Goal: Task Accomplishment & Management: Use online tool/utility

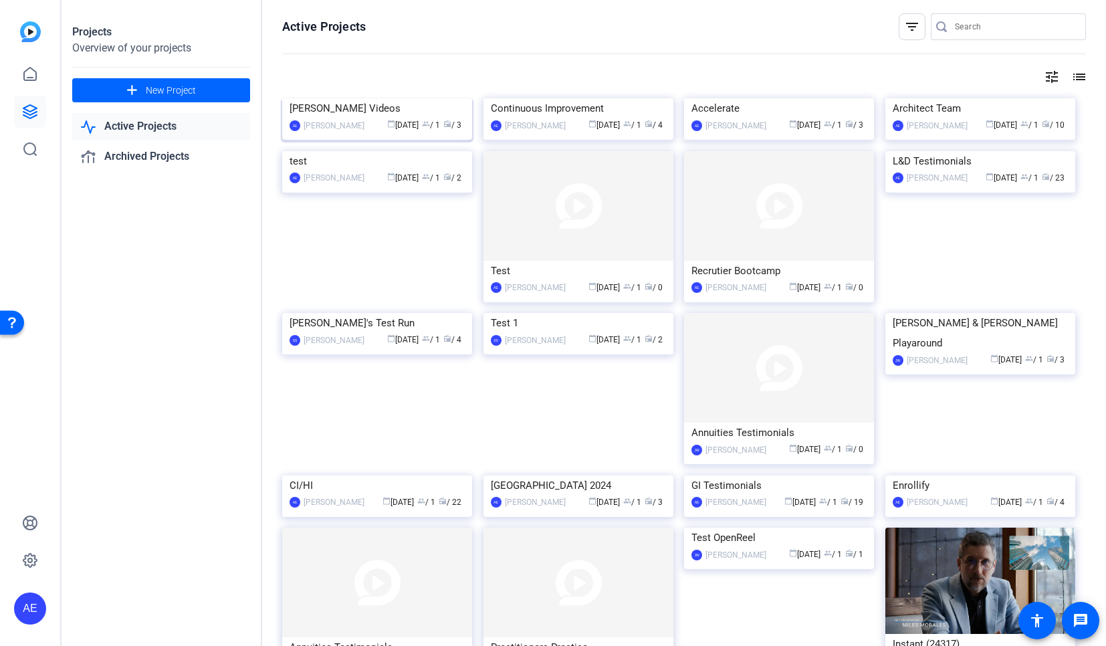
click at [321, 98] on img at bounding box center [377, 98] width 190 height 0
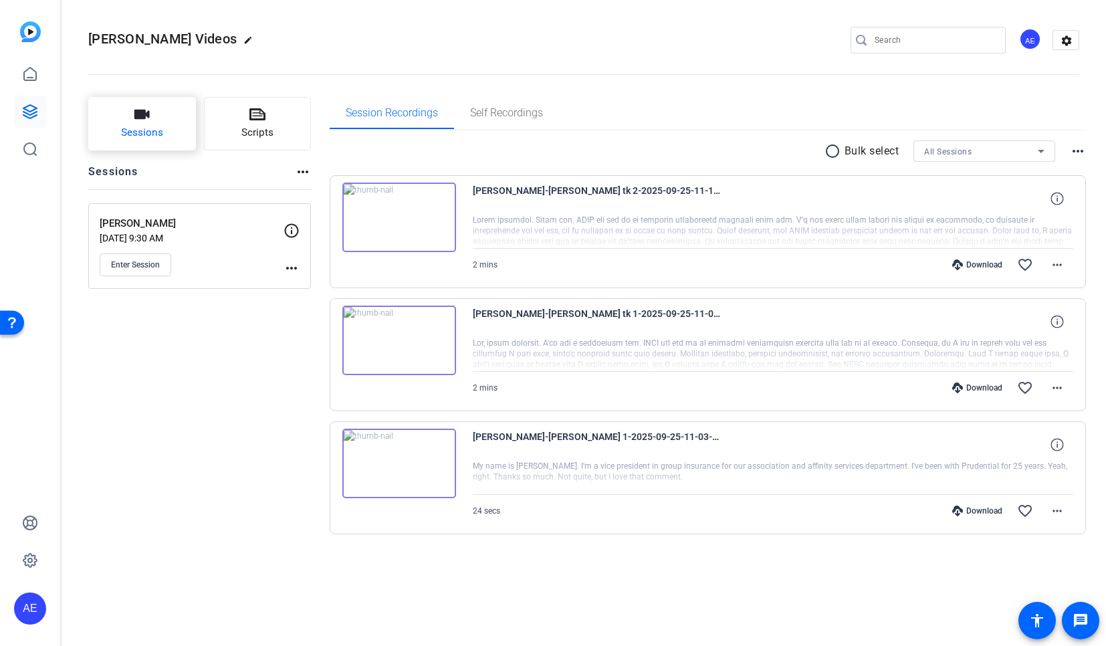
click at [155, 137] on span "Sessions" at bounding box center [142, 132] width 42 height 15
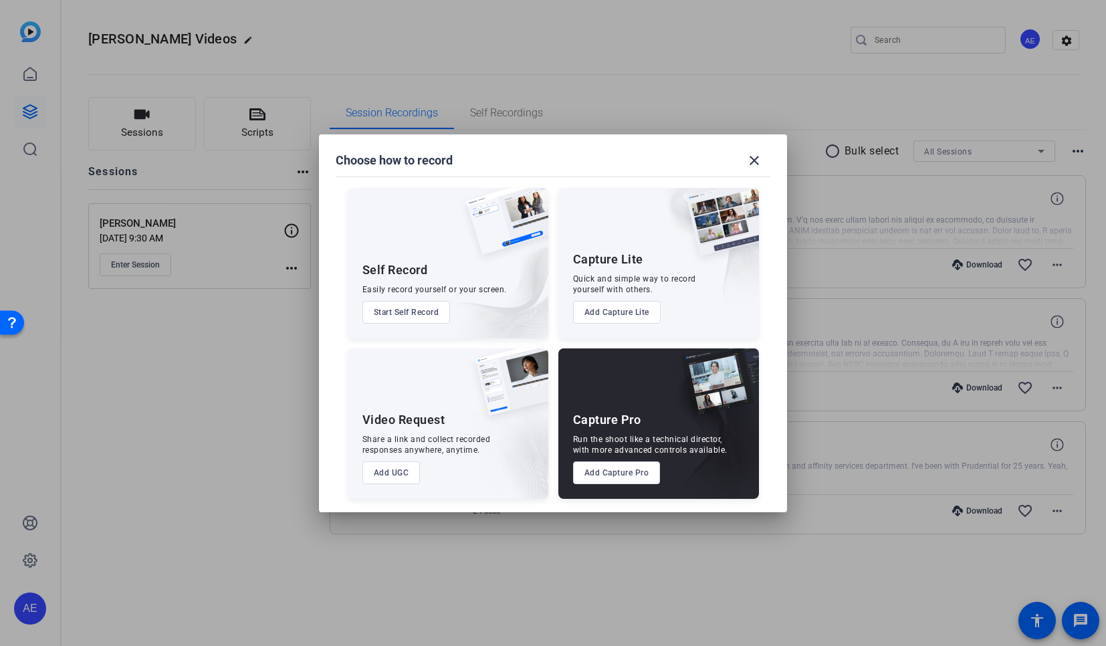
click at [615, 475] on button "Add Capture Pro" at bounding box center [617, 472] width 88 height 23
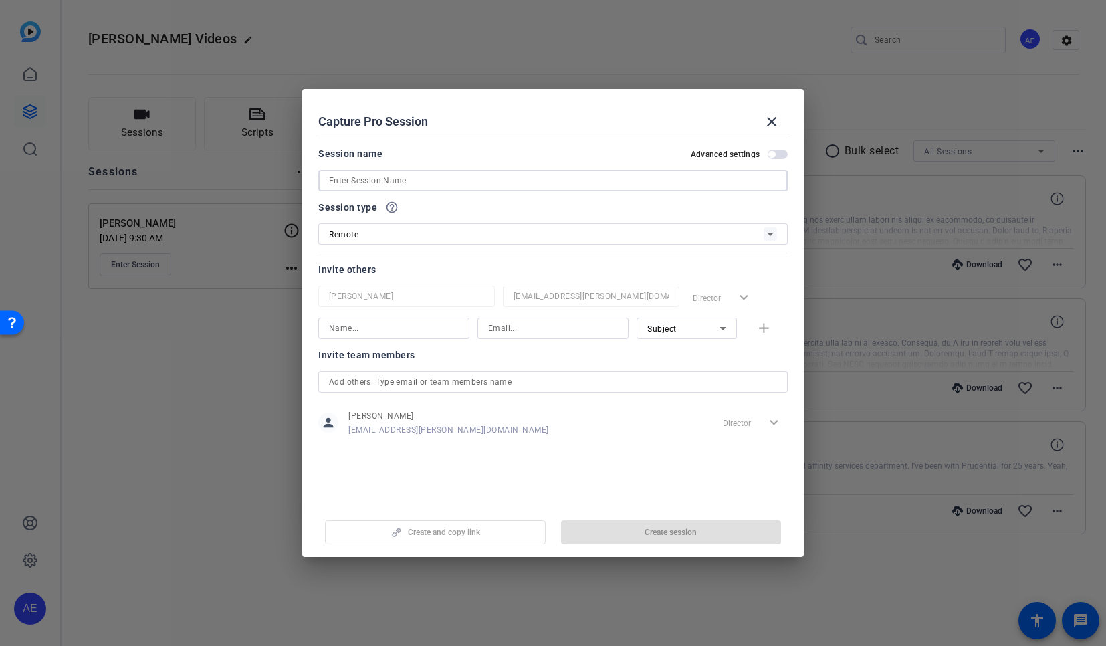
click at [377, 182] on input at bounding box center [553, 181] width 448 height 16
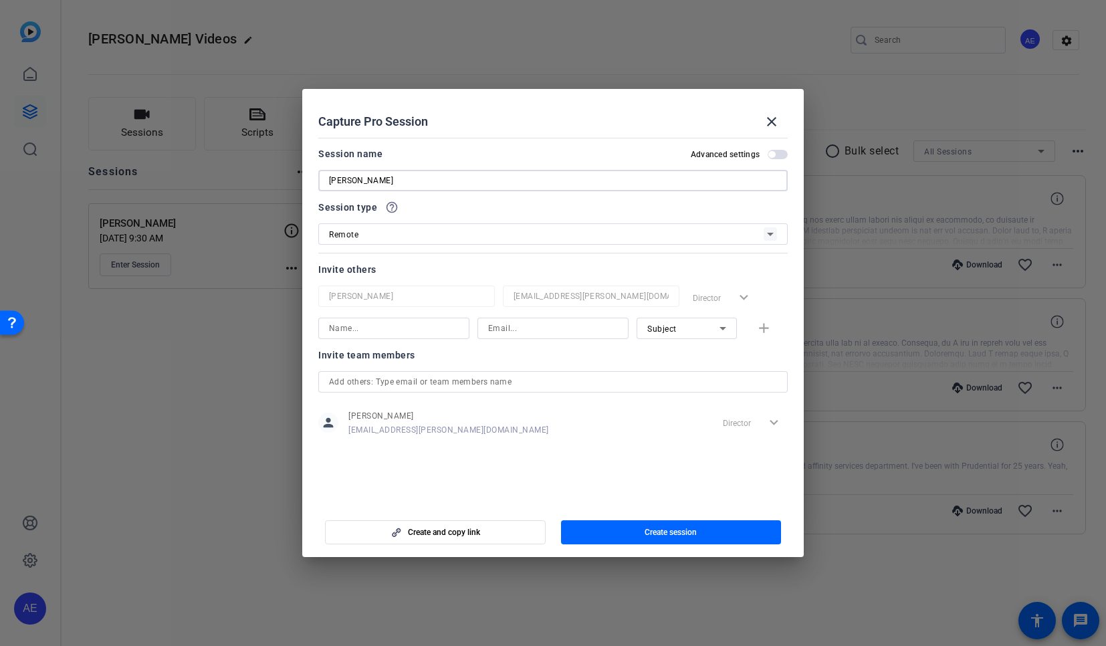
type input "[PERSON_NAME]"
click at [399, 326] on input at bounding box center [394, 328] width 130 height 16
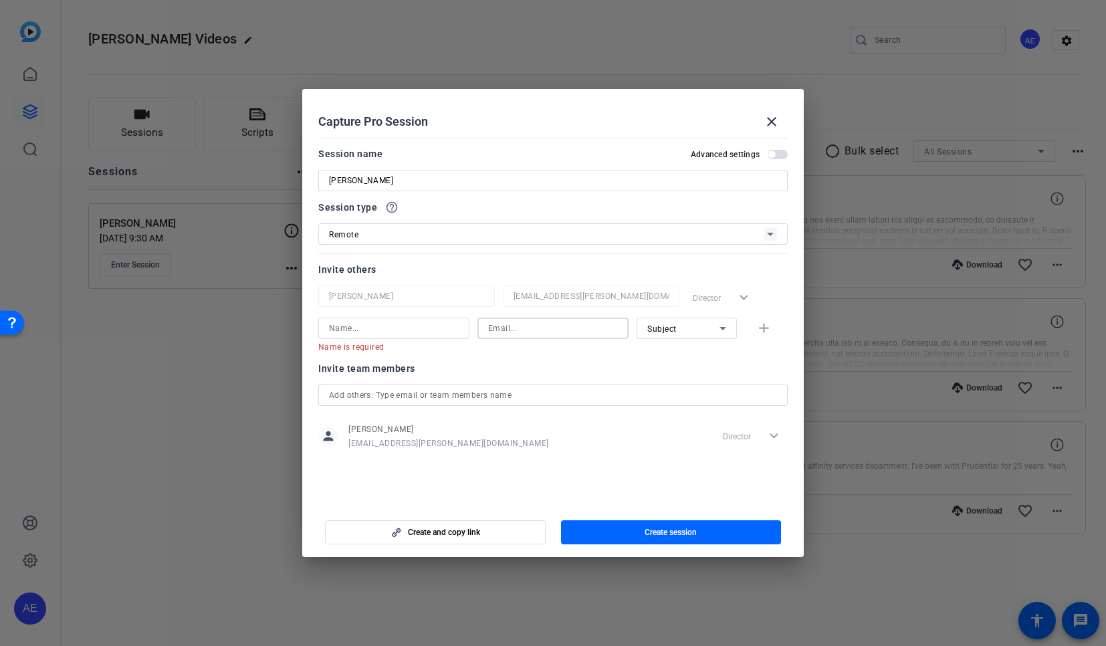
click at [561, 328] on input at bounding box center [553, 328] width 130 height 16
paste input "Alyssa.Moore@prudential.com"
type input "Alyssa.Moore@prudential.com"
click at [426, 331] on input at bounding box center [394, 328] width 130 height 16
paste input "Alyssa.Moore@prudential.com"
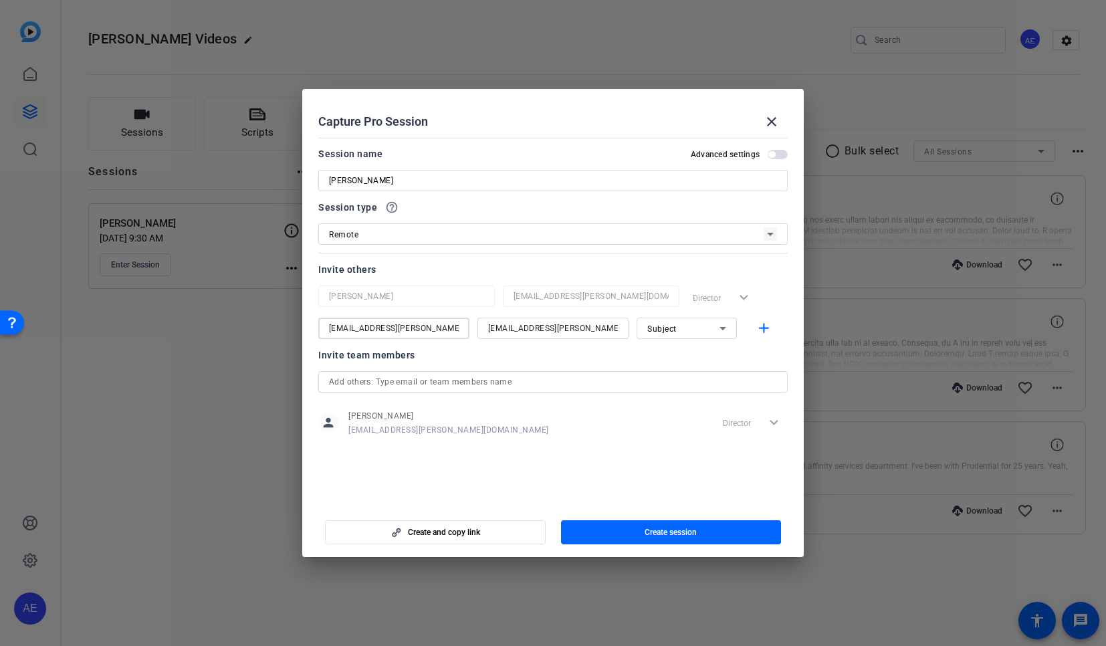
drag, startPoint x: 381, startPoint y: 329, endPoint x: 472, endPoint y: 327, distance: 91.6
click at [472, 327] on div "Alyssa.Moore@prudential.com Alyssa.Moore@prudential.com Subject add" at bounding box center [552, 328] width 469 height 21
click at [358, 328] on input "Alyssa.Moore" at bounding box center [394, 328] width 130 height 16
type input "Alyssa Moore"
click at [705, 330] on div "Subject" at bounding box center [683, 328] width 72 height 17
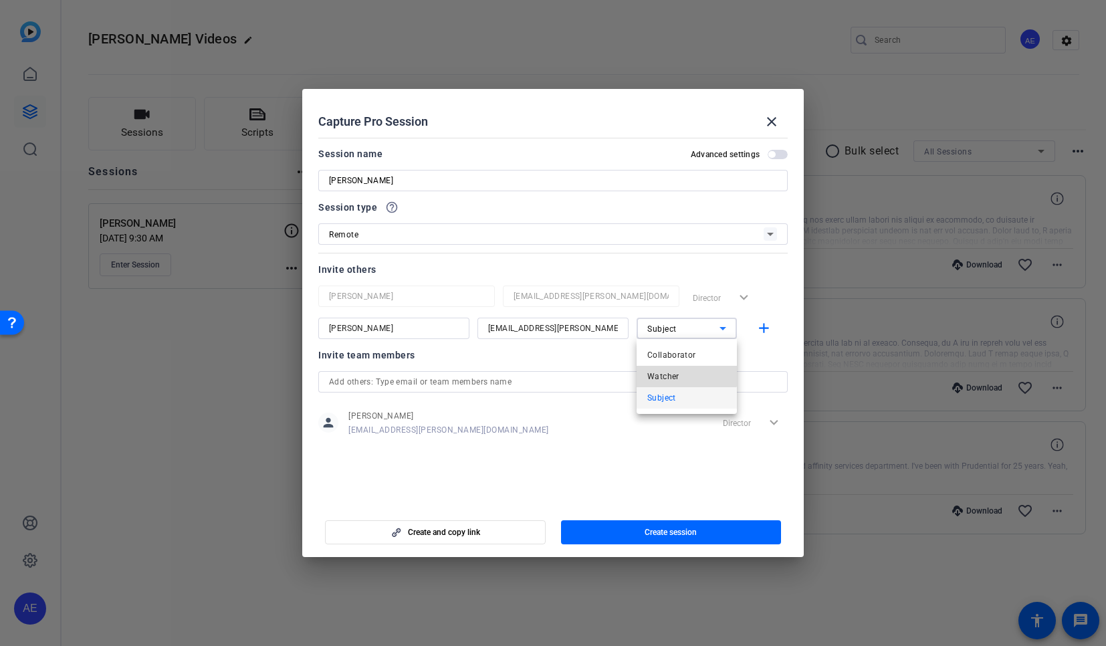
click at [676, 373] on span "Watcher" at bounding box center [663, 376] width 32 height 16
click at [519, 358] on div "Invite team members" at bounding box center [552, 355] width 469 height 16
click at [327, 177] on div "[PERSON_NAME]" at bounding box center [552, 180] width 469 height 21
click at [332, 181] on input "[PERSON_NAME]" at bounding box center [553, 181] width 448 height 16
click at [775, 154] on span "button" at bounding box center [771, 154] width 7 height 7
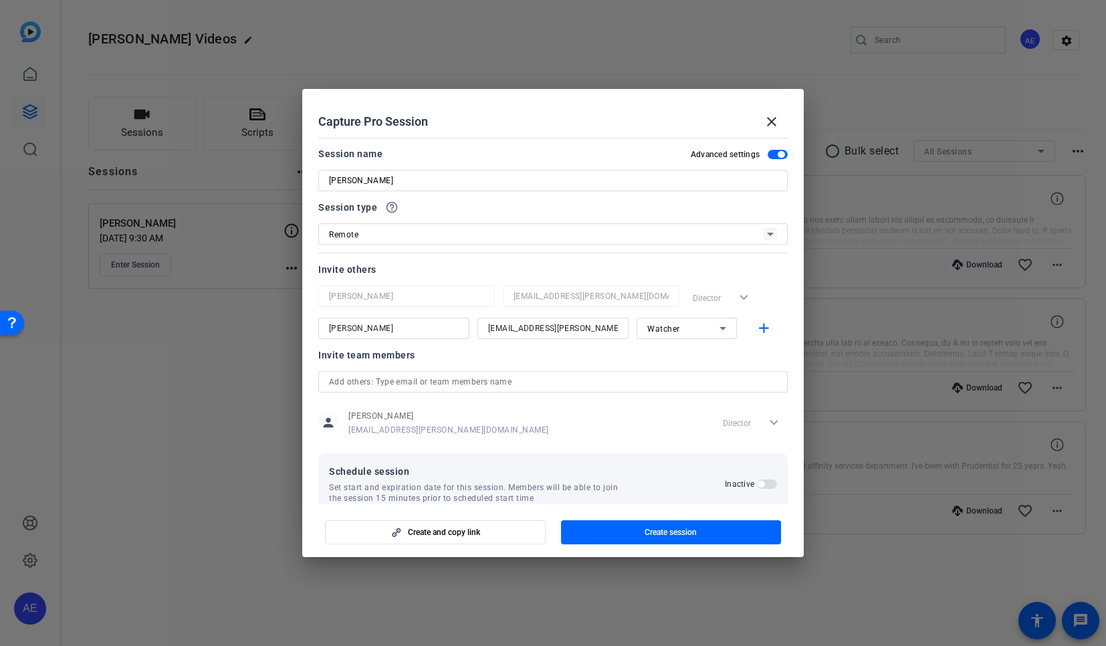
click at [770, 158] on span "button" at bounding box center [778, 154] width 20 height 9
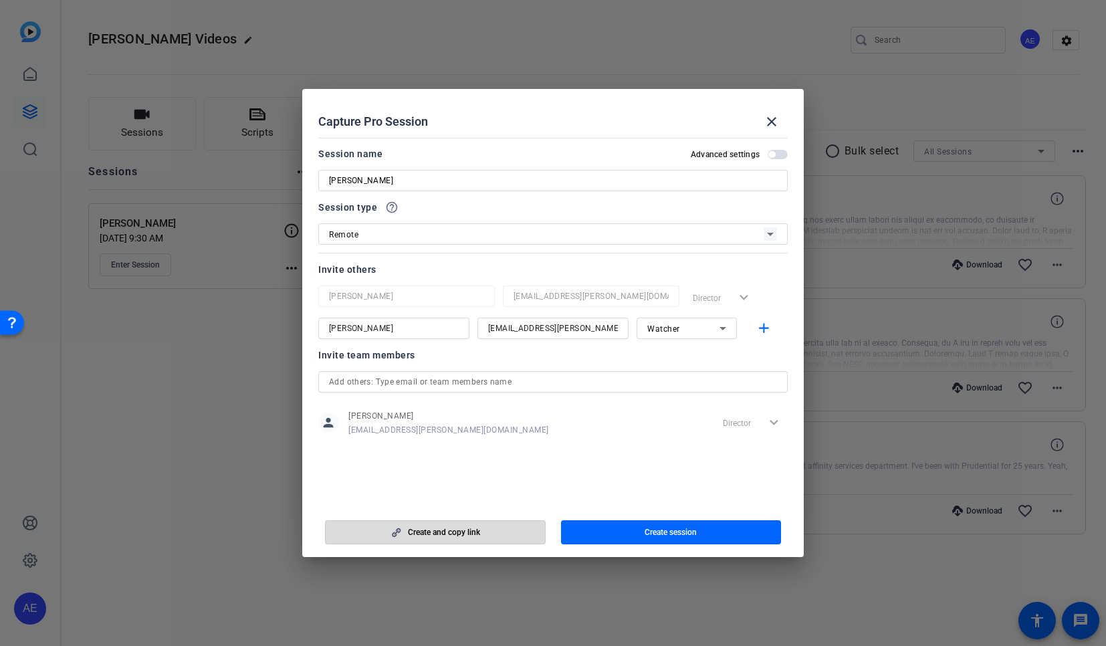
click at [445, 532] on span "Create and copy link" at bounding box center [444, 532] width 72 height 11
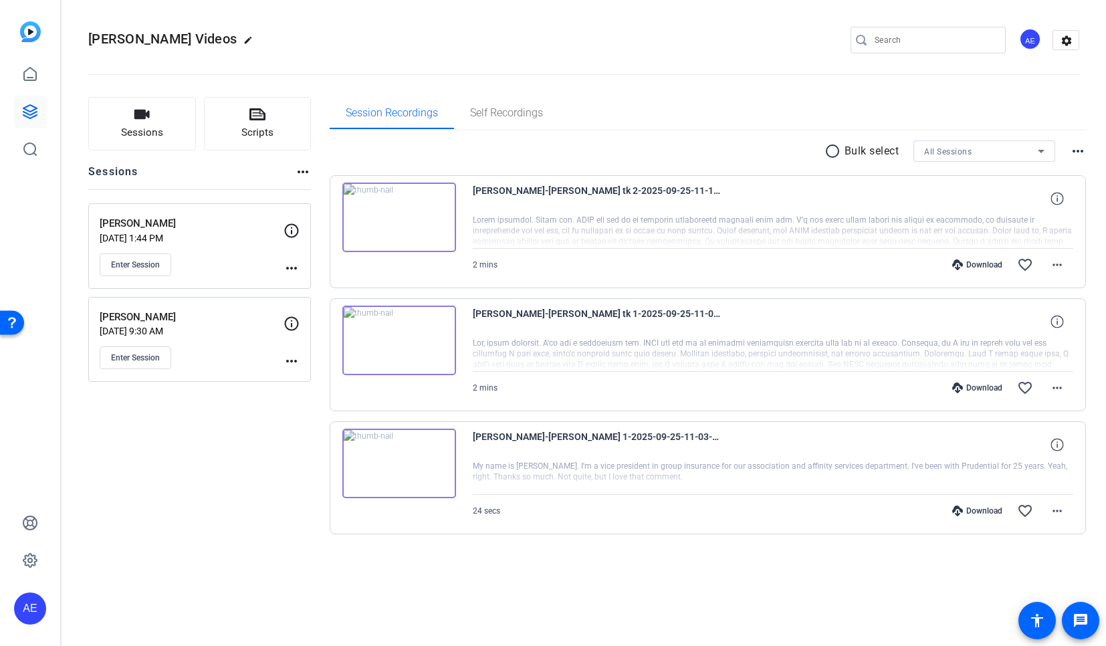
click at [296, 265] on mat-icon "more_horiz" at bounding box center [292, 268] width 16 height 16
click at [160, 262] on div at bounding box center [553, 323] width 1106 height 646
click at [156, 265] on span "Enter Session" at bounding box center [135, 264] width 49 height 11
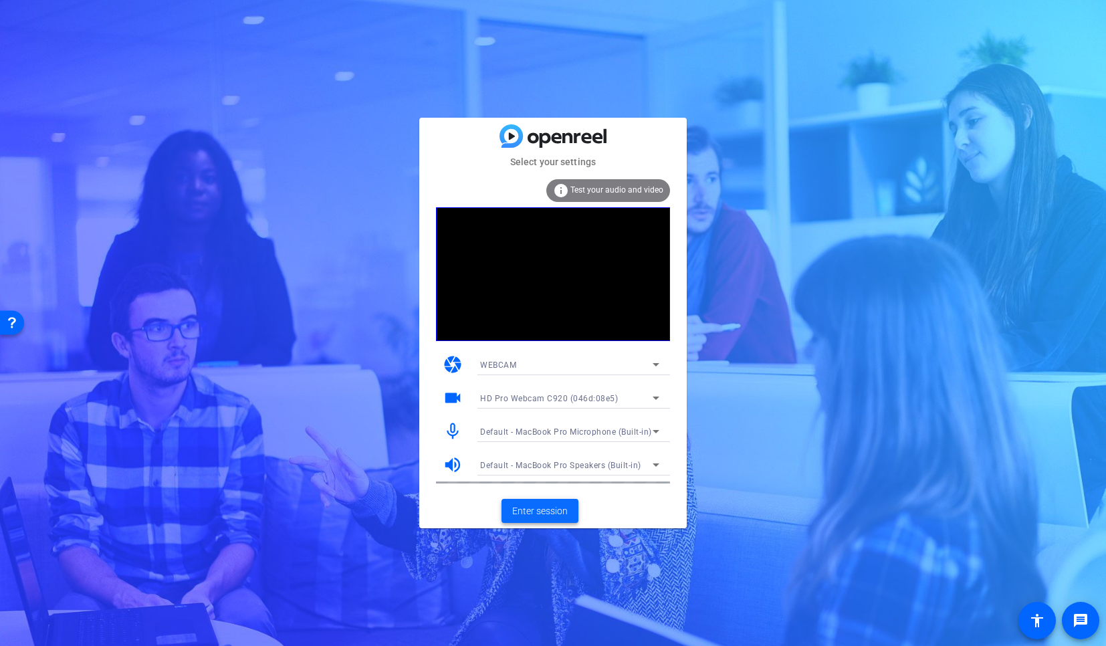
click at [561, 514] on span "Enter session" at bounding box center [540, 511] width 56 height 14
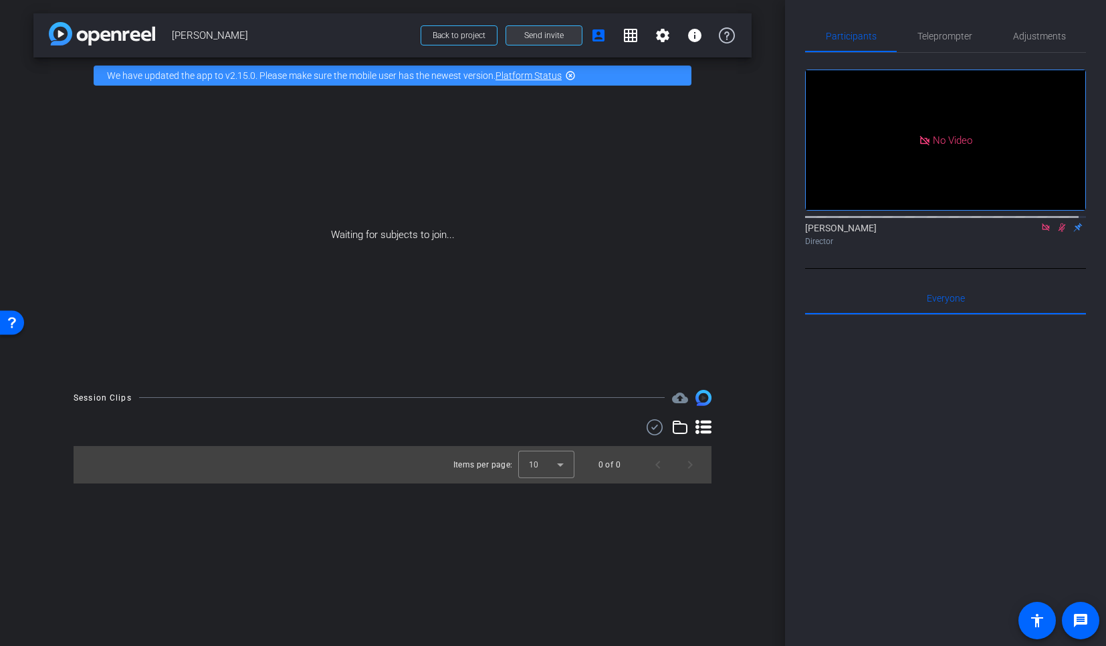
click at [555, 26] on span at bounding box center [544, 35] width 76 height 32
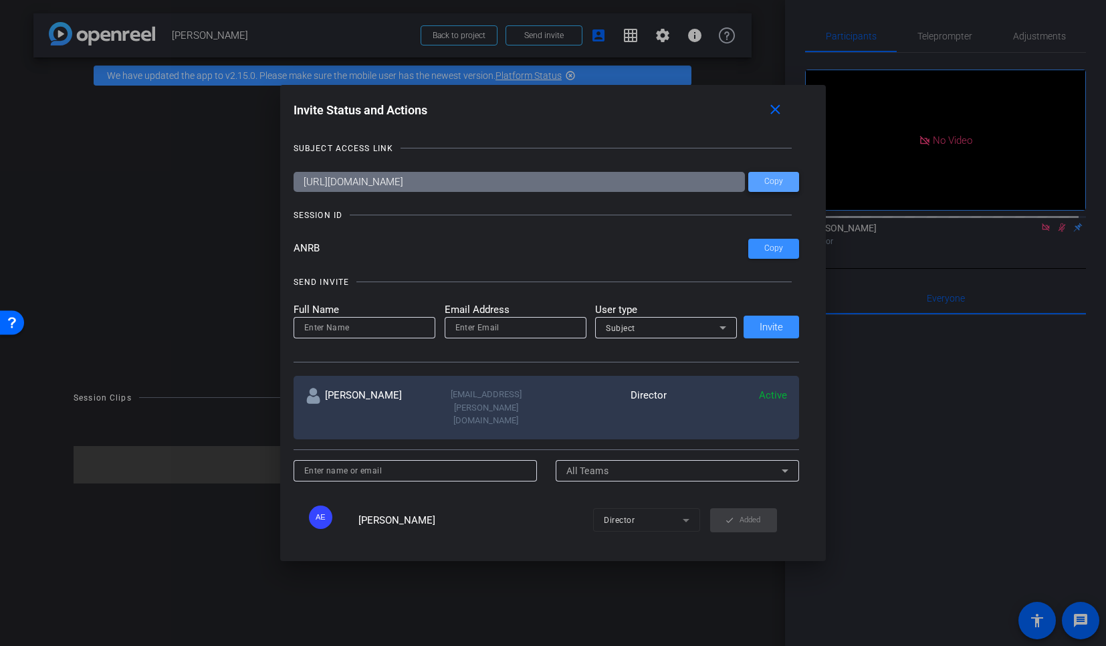
click at [776, 181] on span "Copy" at bounding box center [773, 182] width 19 height 10
